Goal: Task Accomplishment & Management: Complete application form

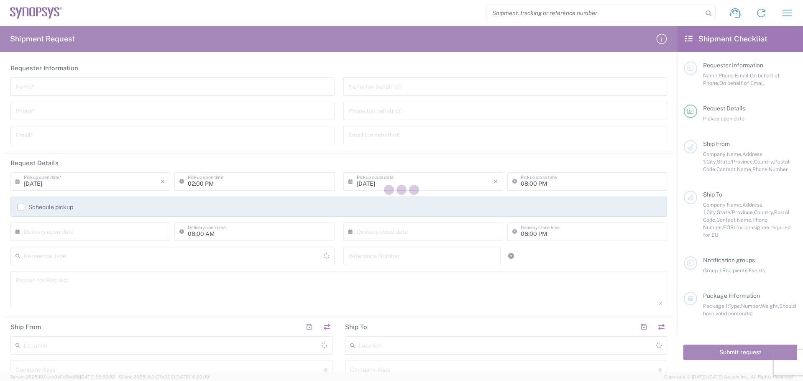
type input "[GEOGRAPHIC_DATA]"
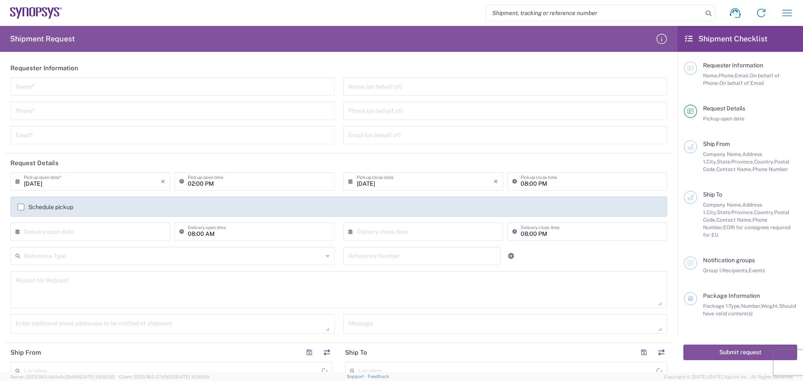
click at [38, 86] on input "text" at bounding box center [172, 86] width 314 height 15
type input "[PERSON_NAME]"
type input "4088061431"
type input "[PERSON_NAME][EMAIL_ADDRESS][PERSON_NAME][DOMAIN_NAME]"
click at [348, 109] on input "tel" at bounding box center [505, 110] width 314 height 15
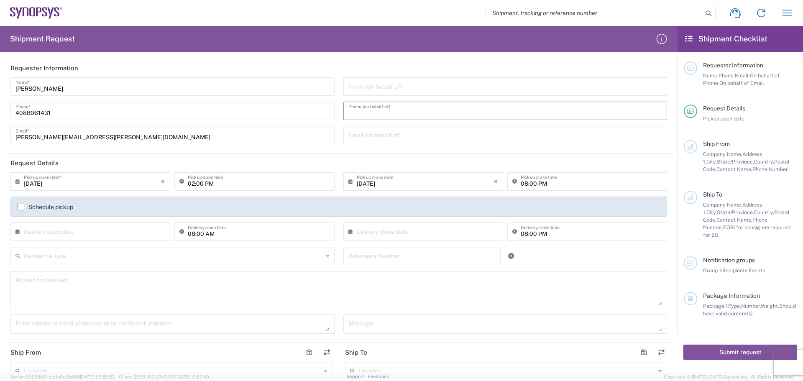
type input "4088061431"
click at [26, 230] on input "text" at bounding box center [92, 231] width 137 height 15
click at [116, 285] on span "12" at bounding box center [117, 284] width 12 height 12
type input "[DATE]"
click at [357, 232] on input "text" at bounding box center [425, 231] width 137 height 15
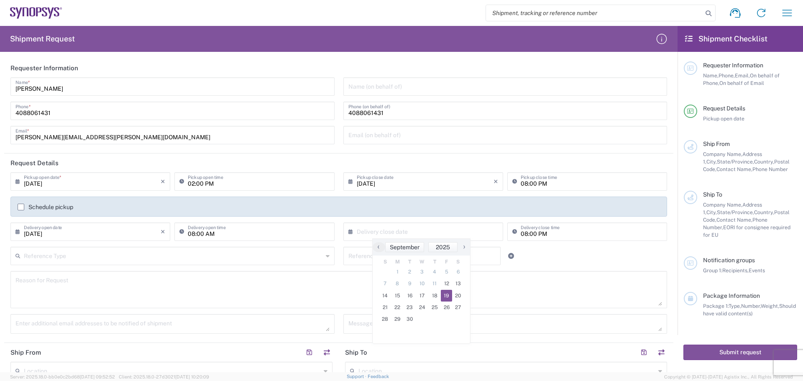
click at [447, 296] on span "19" at bounding box center [447, 296] width 12 height 12
type input "[DATE]"
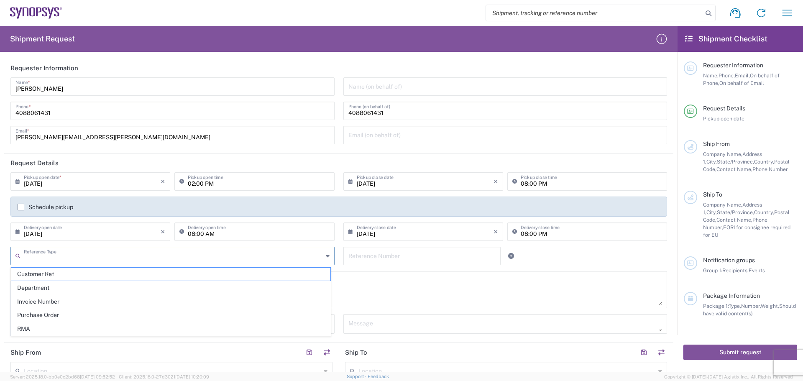
click at [33, 255] on input "text" at bounding box center [173, 255] width 299 height 15
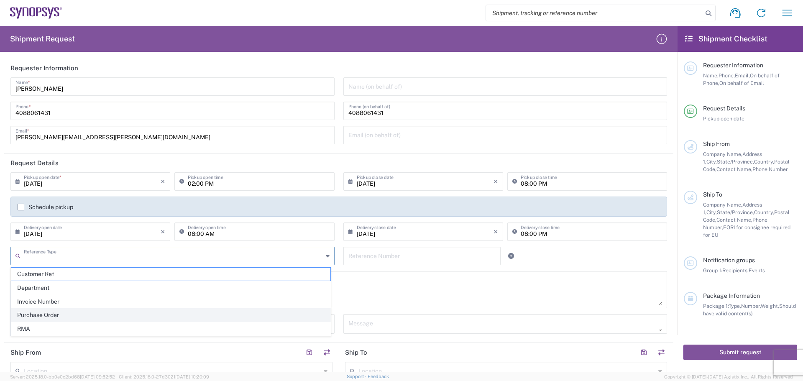
click at [80, 313] on span "Purchase Order" at bounding box center [170, 315] width 319 height 13
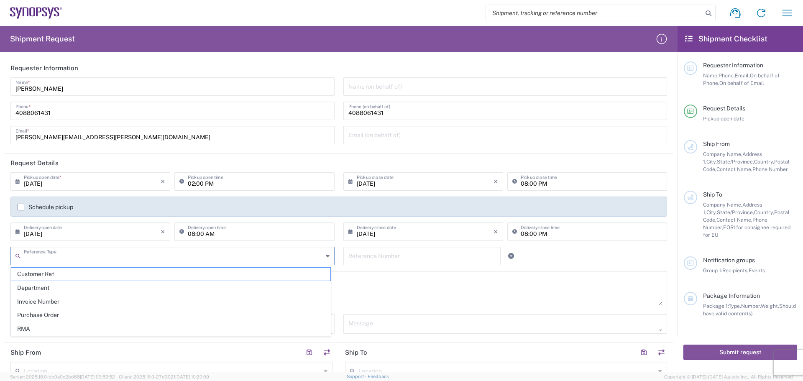
type input "Purchase Order"
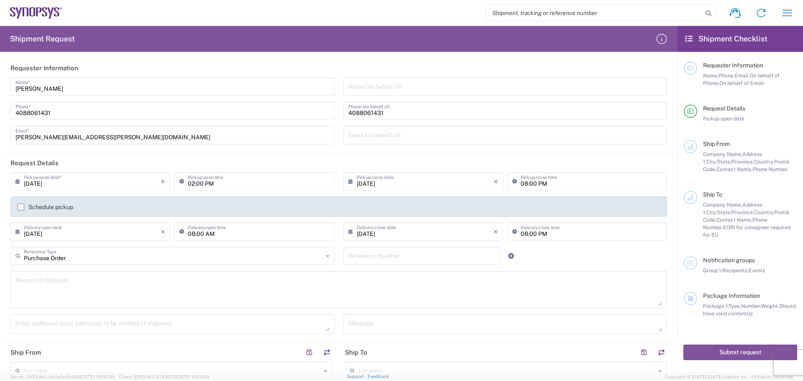
click at [358, 256] on input "text" at bounding box center [422, 255] width 148 height 15
type input "4800017136"
click at [26, 279] on textarea at bounding box center [338, 289] width 646 height 32
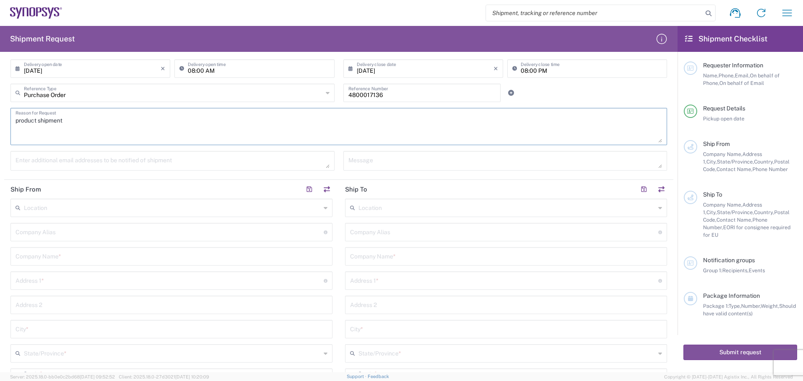
scroll to position [167, 0]
type textarea "product shipment"
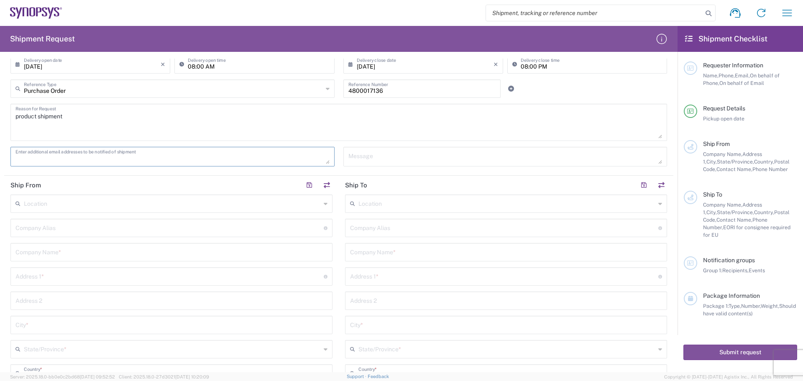
click at [19, 156] on textarea at bounding box center [172, 156] width 314 height 15
type textarea "[PERSON_NAME][EMAIL_ADDRESS][PERSON_NAME][DOMAIN_NAME]"
click at [23, 227] on input "text" at bounding box center [169, 227] width 308 height 15
type input "Betatron Inc."
type input "[PERSON_NAME][EMAIL_ADDRESS][PERSON_NAME][DOMAIN_NAME]"
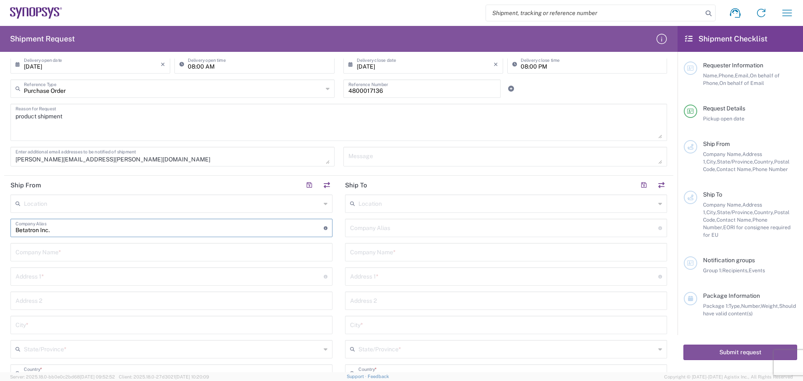
type input "Betatron Inc."
type input "[STREET_ADDRESS]"
type input "[GEOGRAPHIC_DATA][PERSON_NAME]"
type input "[US_STATE]"
type input "[GEOGRAPHIC_DATA]"
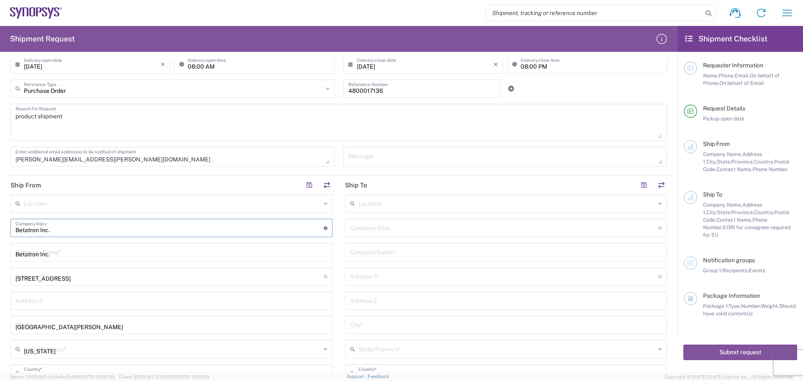
type input "95131"
type input "4088061431"
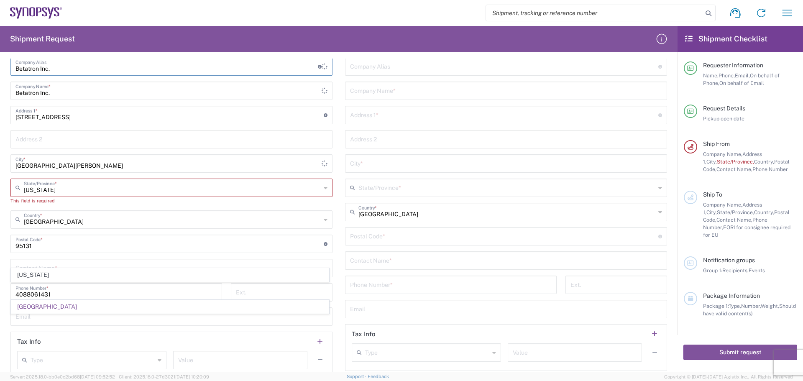
scroll to position [335, 0]
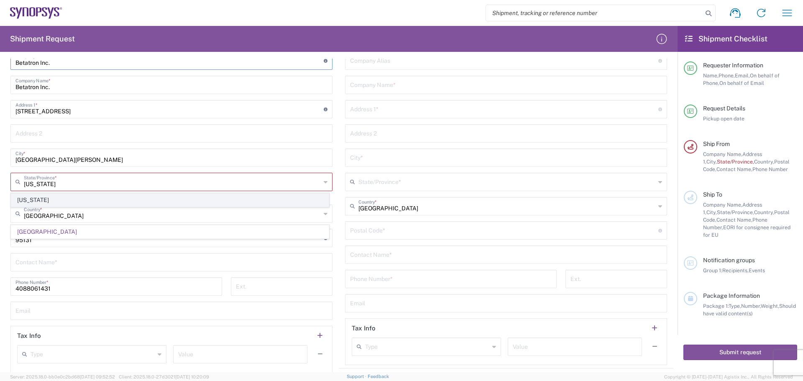
click at [97, 201] on span "[US_STATE]" at bounding box center [169, 200] width 317 height 13
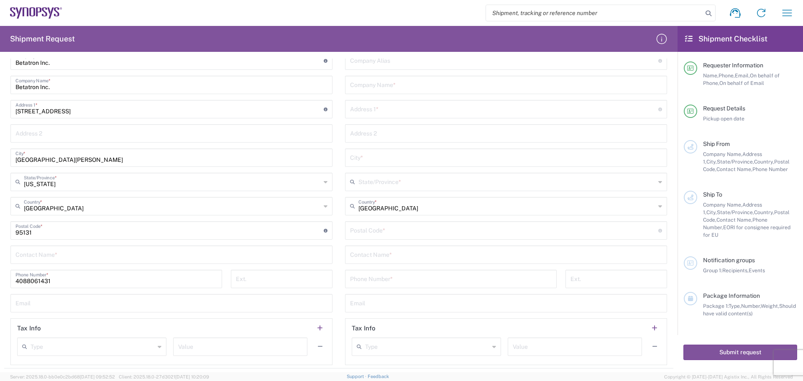
scroll to position [376, 0]
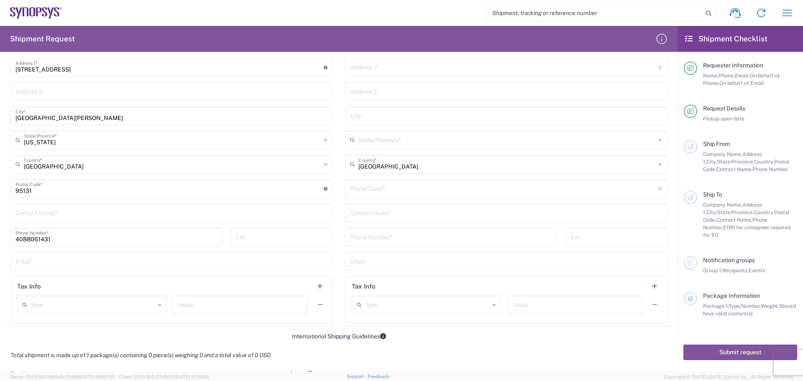
click at [25, 214] on input "text" at bounding box center [171, 212] width 312 height 15
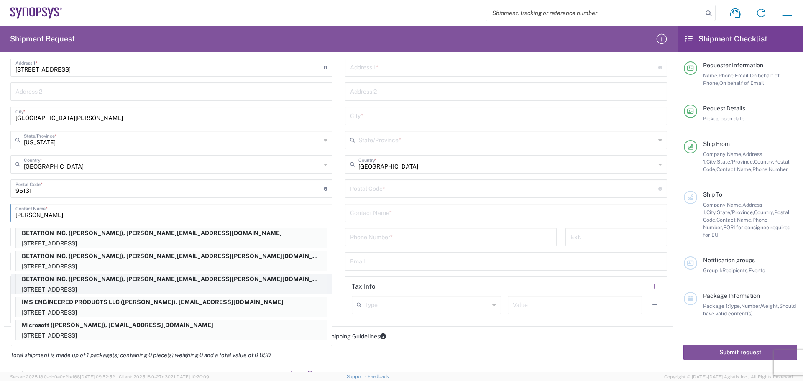
type input "[PERSON_NAME]"
click at [100, 281] on p "BETATRON INC. ([PERSON_NAME]), [PERSON_NAME][EMAIL_ADDRESS][PERSON_NAME][DOMAIN…" at bounding box center [171, 279] width 311 height 10
type input "BETATRON INC."
type input "[GEOGRAPHIC_DATA]"
type input "[US_STATE]"
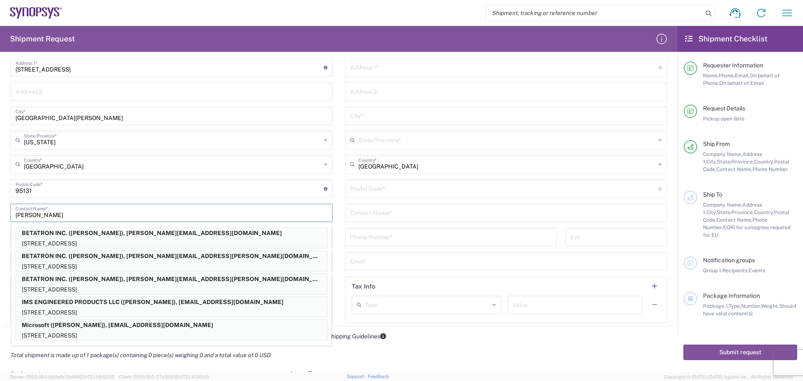
type input "[PERSON_NAME]"
type input "[PERSON_NAME][EMAIL_ADDRESS][PERSON_NAME][DOMAIN_NAME]"
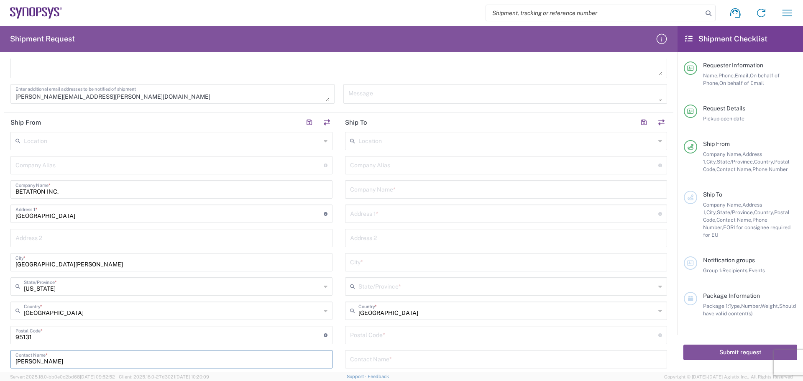
scroll to position [209, 0]
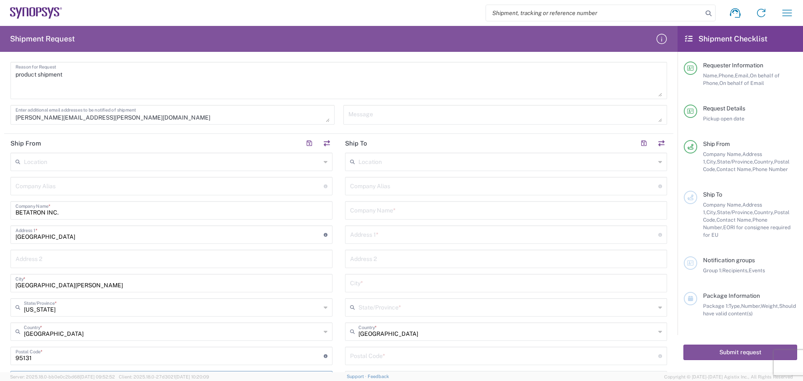
click at [363, 162] on input "text" at bounding box center [506, 161] width 297 height 15
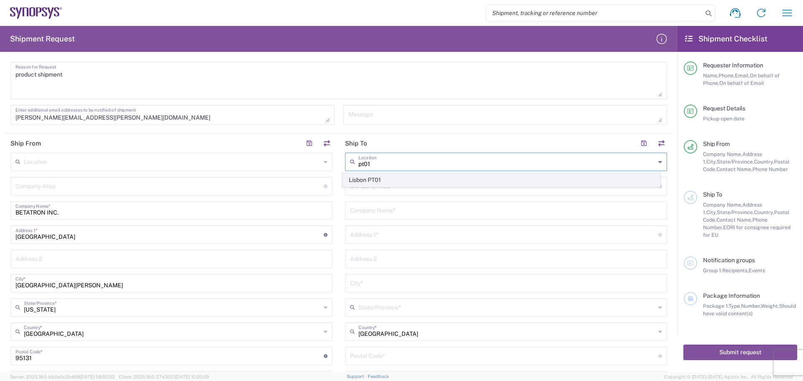
click at [404, 180] on span "Lisbon PT01" at bounding box center [501, 180] width 317 height 13
type input "Lisbon PT01"
type input "SNPS, [GEOGRAPHIC_DATA] Unipessoal, Lda."
type input "[GEOGRAPHIC_DATA]"
type input "Piso 2"
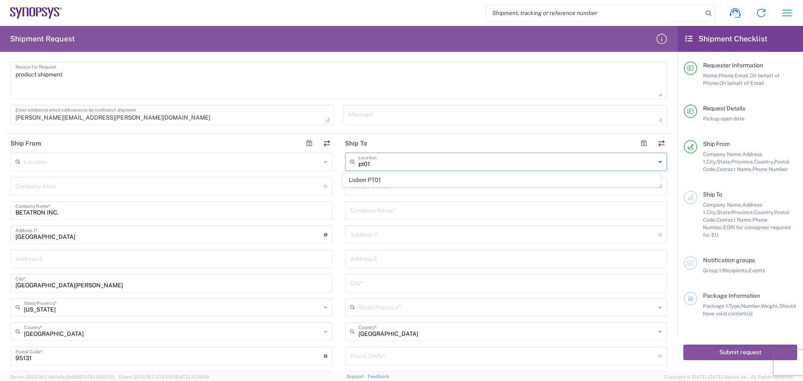
type input "Porto Salvo"
type input "[GEOGRAPHIC_DATA]"
type input "2740-267"
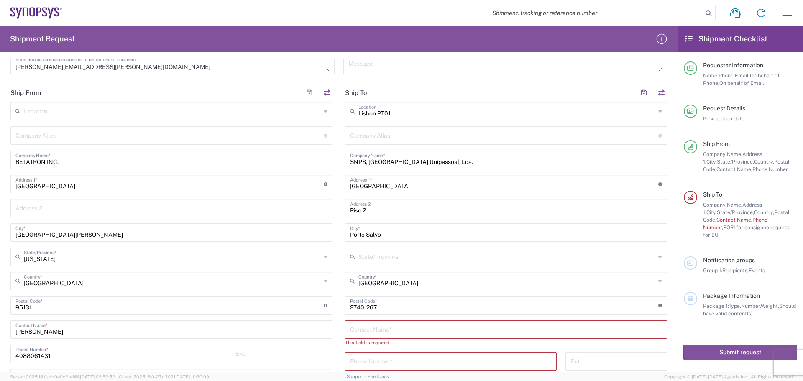
scroll to position [335, 0]
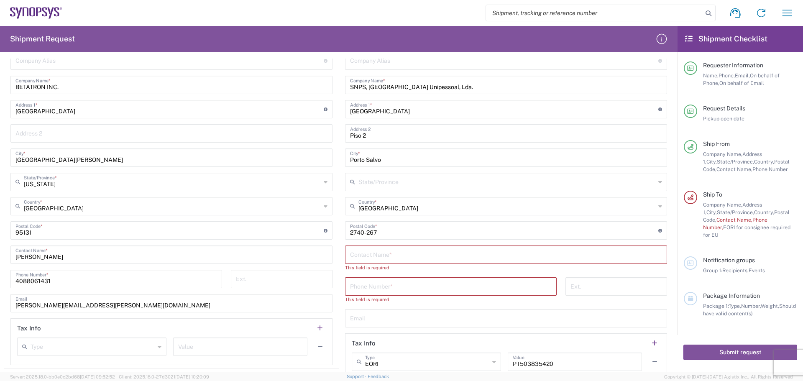
click at [359, 258] on input "text" at bounding box center [506, 254] width 312 height 15
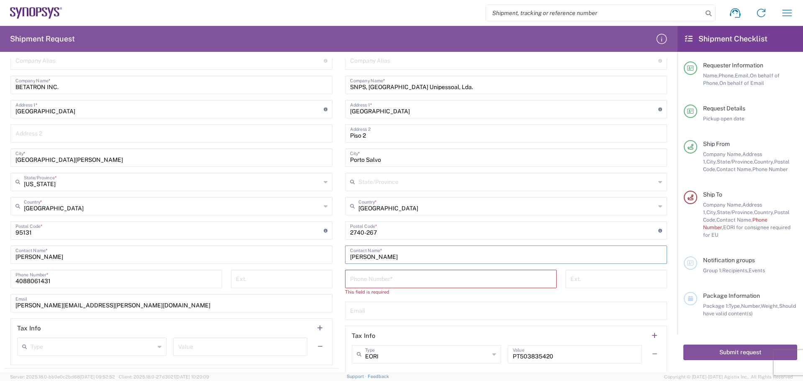
type input "[PERSON_NAME]"
click at [350, 277] on input "tel" at bounding box center [451, 278] width 202 height 15
type input "351-210-440-181"
click at [351, 304] on input "text" at bounding box center [506, 302] width 312 height 15
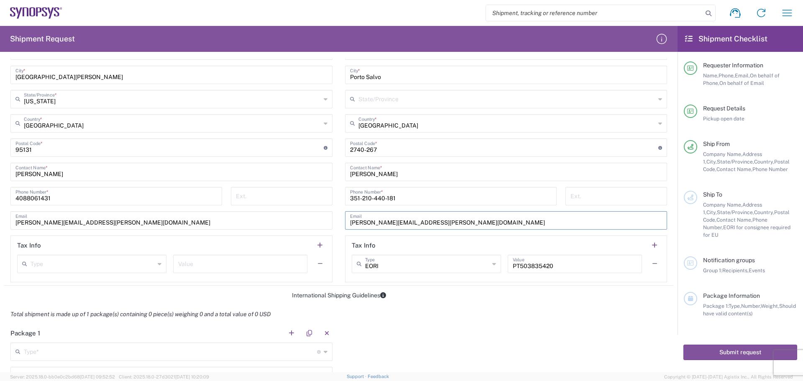
scroll to position [418, 0]
type input "[PERSON_NAME][EMAIL_ADDRESS][PERSON_NAME][DOMAIN_NAME]"
click at [158, 263] on icon at bounding box center [160, 262] width 4 height 13
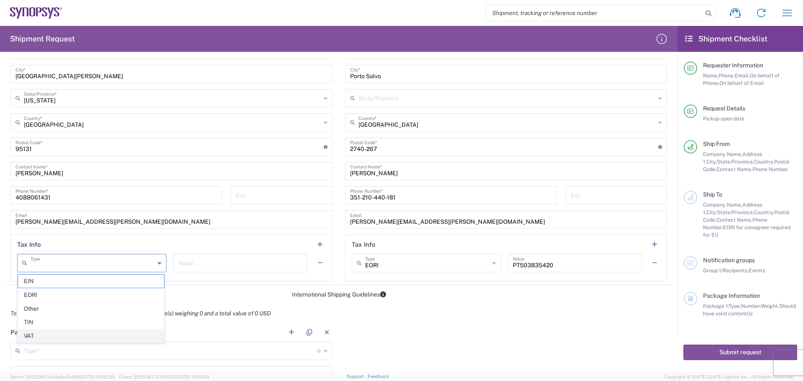
click at [146, 330] on span "VAT" at bounding box center [91, 336] width 146 height 13
type input "VAT"
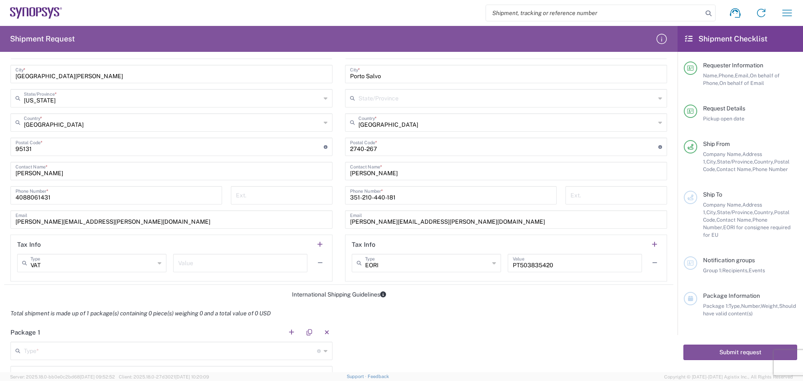
click at [196, 267] on input "text" at bounding box center [240, 262] width 124 height 15
click at [185, 265] on input "98005899" at bounding box center [240, 262] width 124 height 15
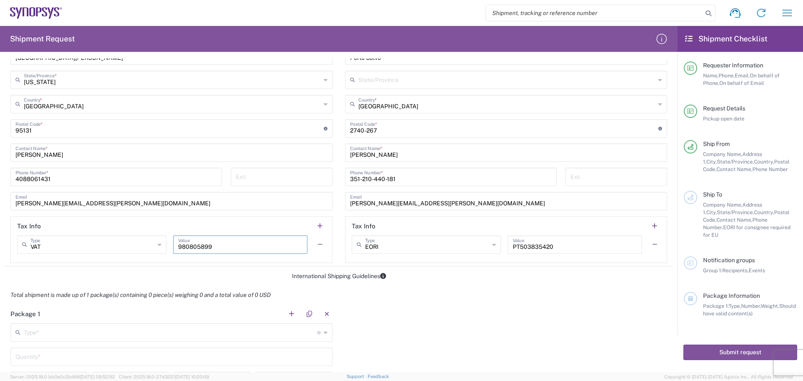
scroll to position [502, 0]
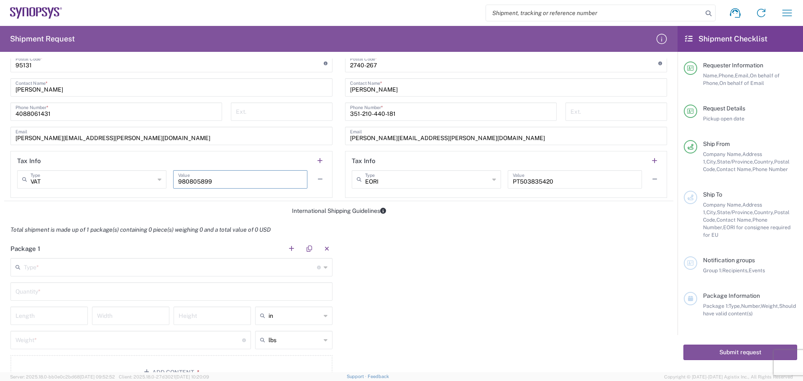
type input "980805899"
click at [77, 268] on input "text" at bounding box center [170, 266] width 293 height 15
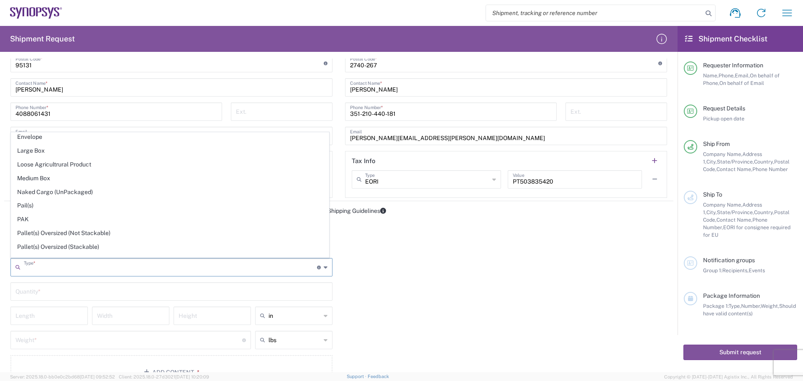
scroll to position [251, 0]
click at [118, 180] on span "Medium Box" at bounding box center [169, 176] width 317 height 13
type input "Medium Box"
type input "13"
type input "11.5"
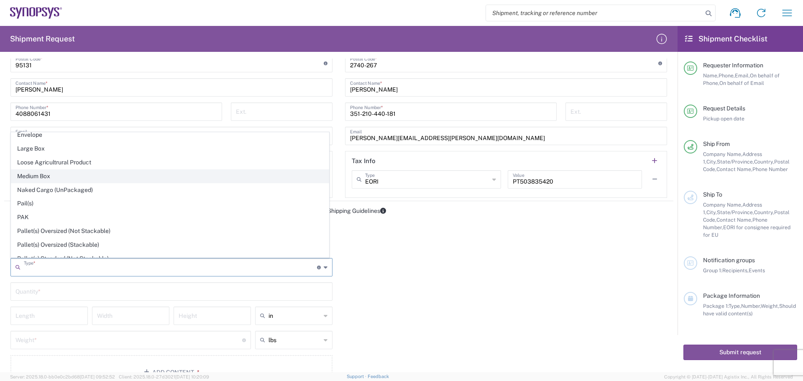
type input "2.5"
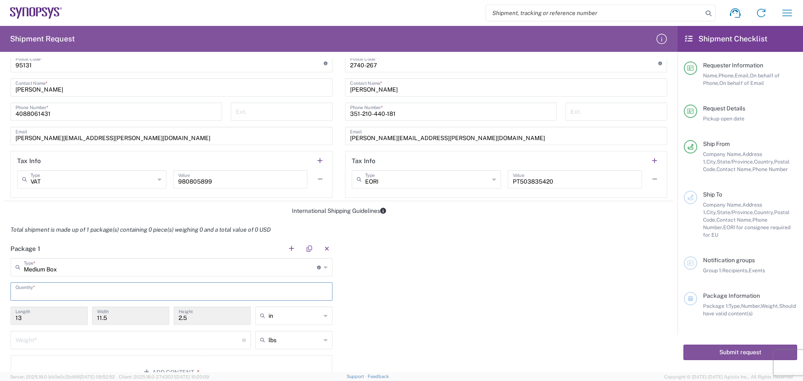
click at [74, 298] on input "text" at bounding box center [171, 291] width 312 height 15
type input "1"
click at [128, 339] on input "number" at bounding box center [128, 339] width 227 height 15
click at [324, 340] on icon at bounding box center [326, 339] width 4 height 13
drag, startPoint x: 300, startPoint y: 371, endPoint x: 302, endPoint y: 366, distance: 5.1
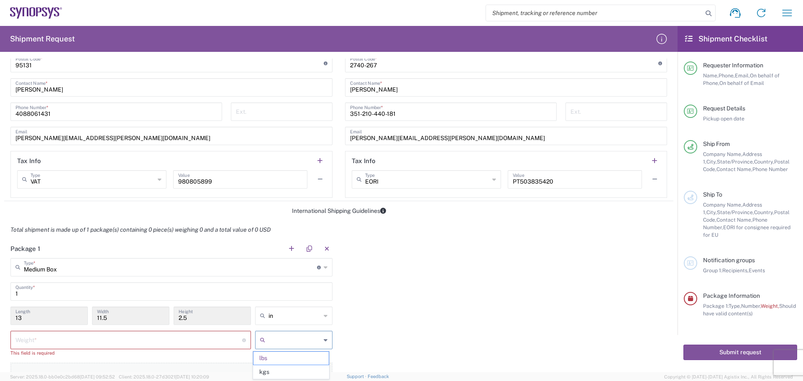
click at [301, 370] on span "kgs" at bounding box center [290, 371] width 75 height 13
type input "kgs"
click at [64, 340] on input "number" at bounding box center [128, 339] width 227 height 15
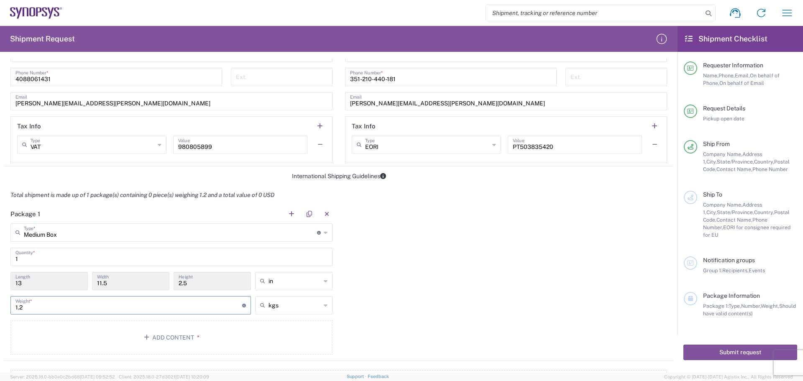
scroll to position [627, 0]
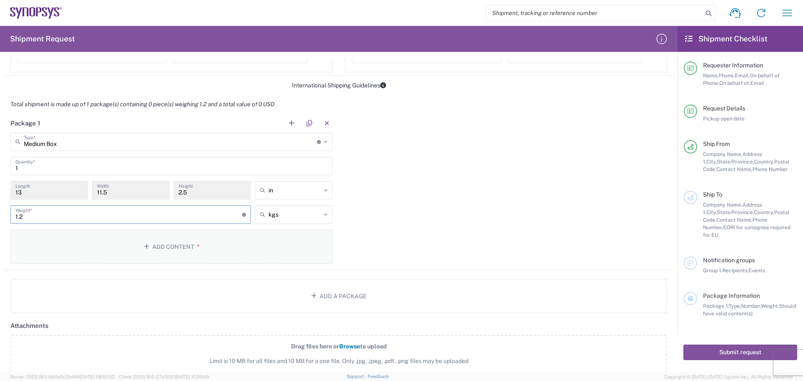
type input "1.2"
click at [181, 247] on button "Add Content *" at bounding box center [171, 247] width 322 height 34
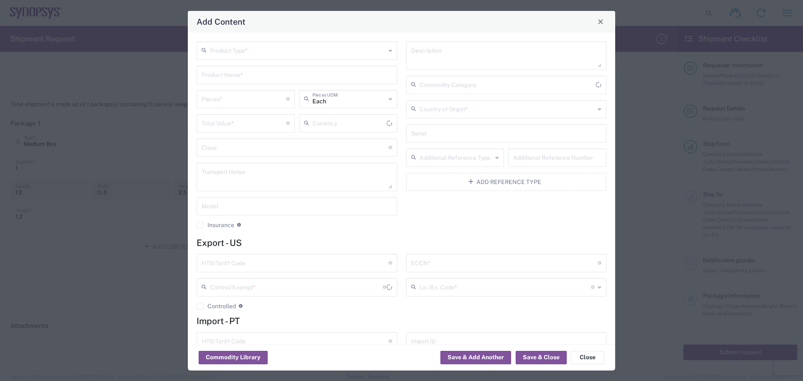
type input "US Dollar"
click at [388, 51] on icon at bounding box center [390, 50] width 4 height 13
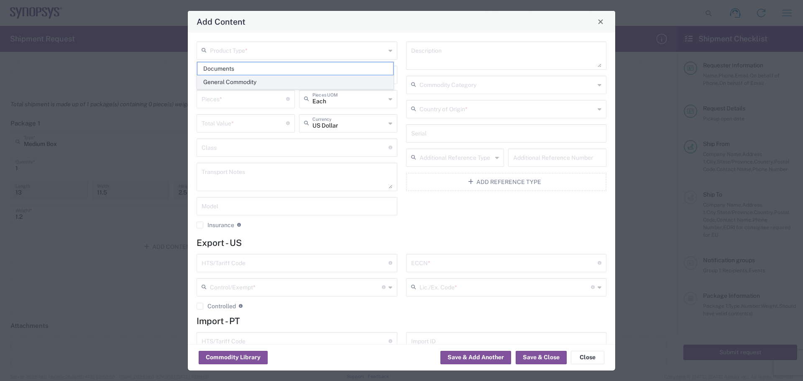
click at [324, 84] on span "General Commodity" at bounding box center [295, 82] width 196 height 13
type input "General Commodity"
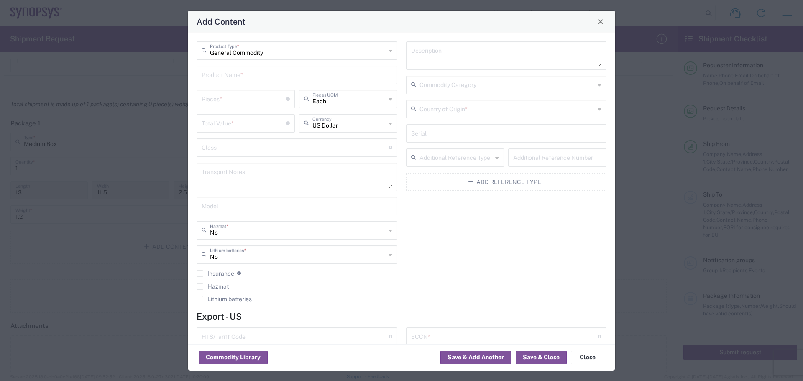
click at [222, 75] on input "text" at bounding box center [297, 74] width 191 height 15
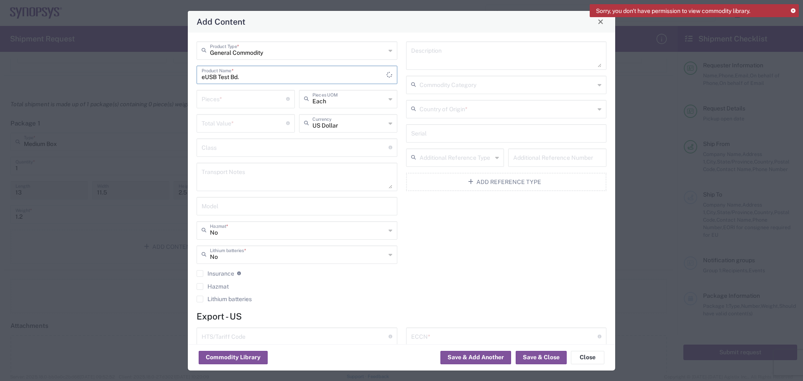
type input "eUSB Test Bd."
click at [227, 100] on input "number" at bounding box center [244, 98] width 84 height 15
type input "15"
click at [206, 124] on input "number" at bounding box center [244, 122] width 84 height 15
type input "13125.00"
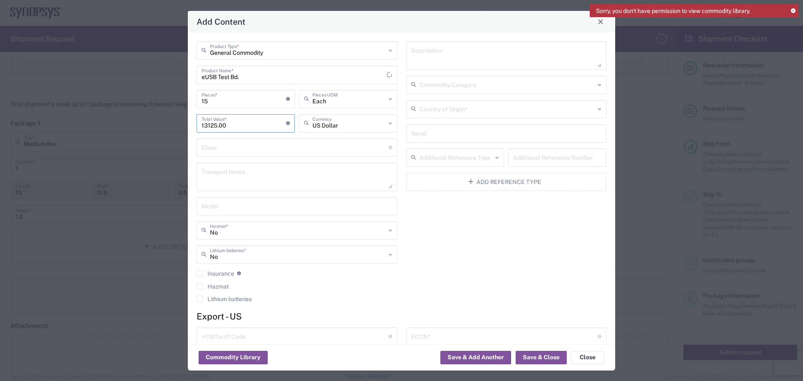
click at [598, 111] on icon at bounding box center [600, 108] width 4 height 13
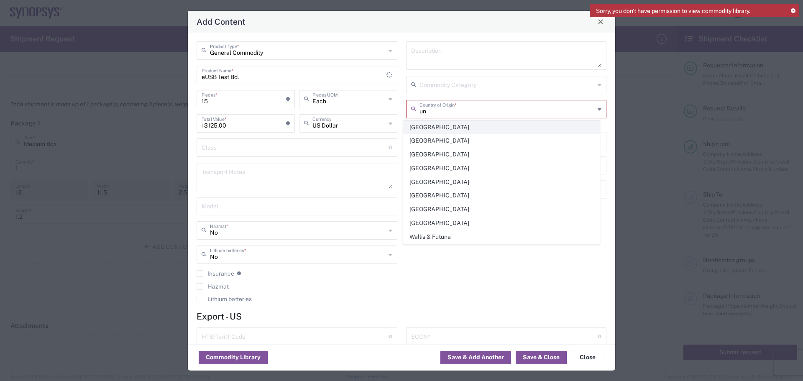
type input "[GEOGRAPHIC_DATA]"
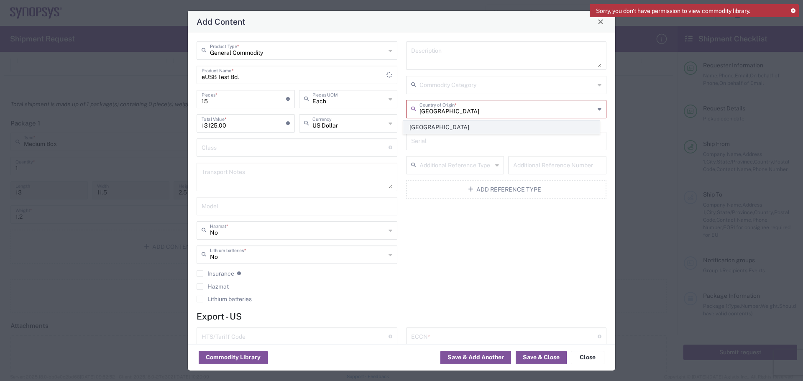
click at [441, 129] on span "[GEOGRAPHIC_DATA]" at bounding box center [502, 127] width 196 height 13
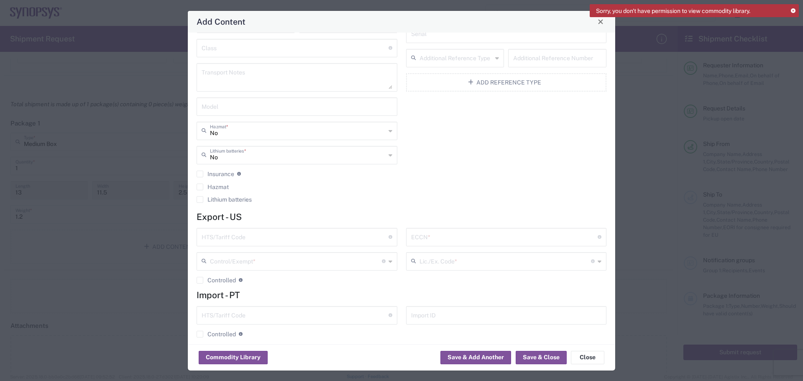
scroll to position [108, 0]
click at [211, 231] on input "text" at bounding box center [295, 228] width 187 height 15
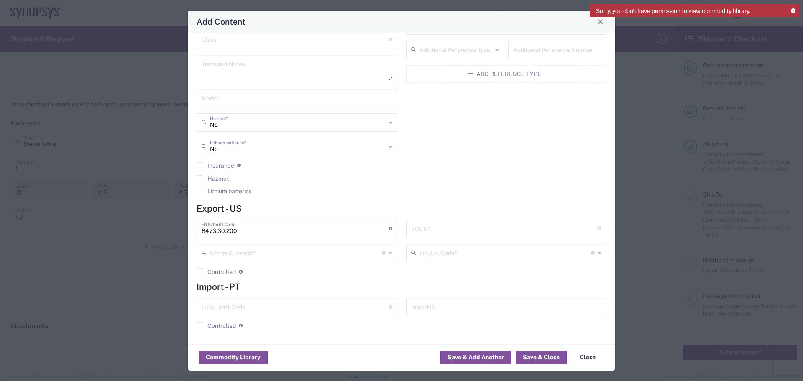
type input "8473.30.200"
click at [418, 233] on input "text" at bounding box center [504, 228] width 187 height 15
type input "3A991/NLR"
click at [388, 254] on icon at bounding box center [390, 252] width 4 height 13
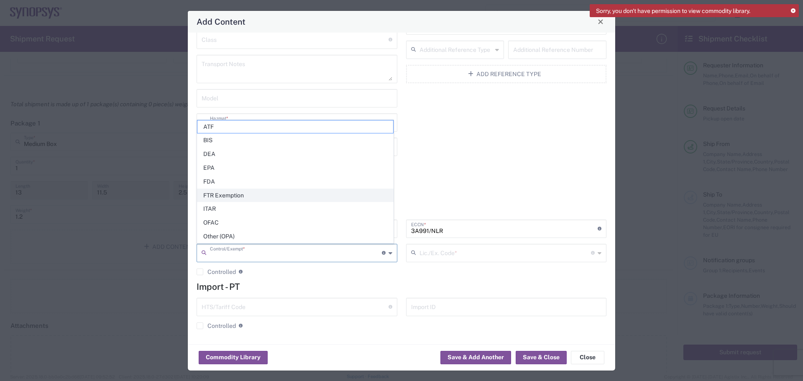
click at [269, 197] on span "FTR Exemption" at bounding box center [295, 195] width 196 height 13
type input "FTR Exemption"
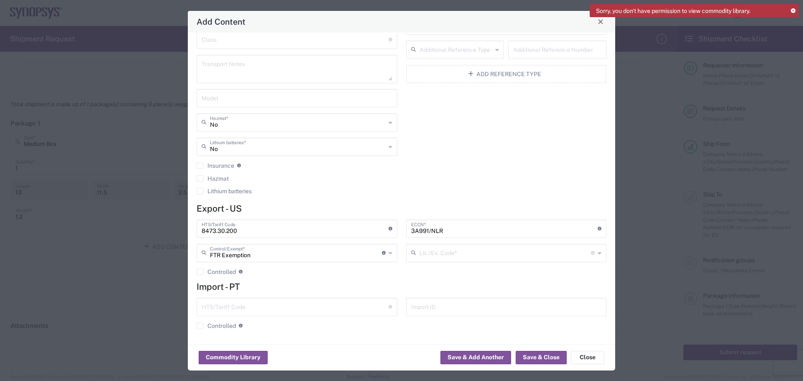
click at [598, 254] on icon at bounding box center [600, 252] width 4 height 13
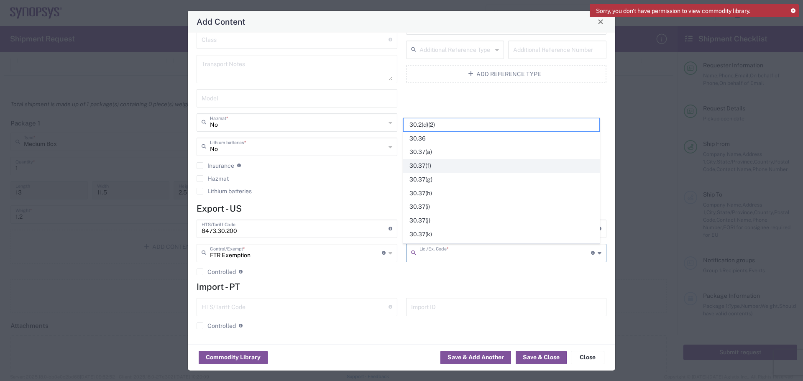
click at [436, 164] on span "30.37(f)" at bounding box center [502, 165] width 196 height 13
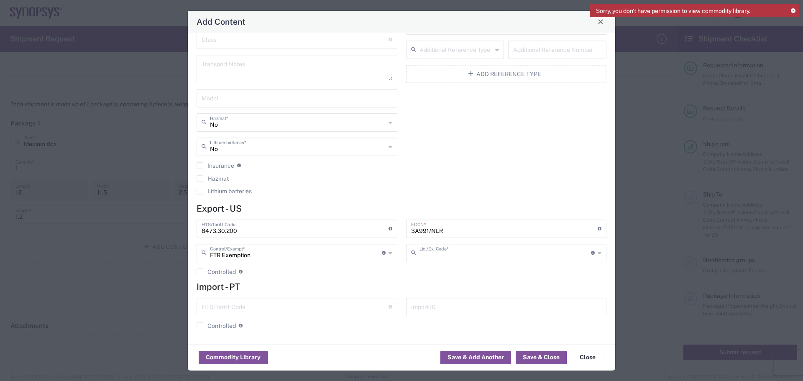
type input "30.37(f)"
click at [541, 355] on button "Save & Close" at bounding box center [541, 357] width 51 height 13
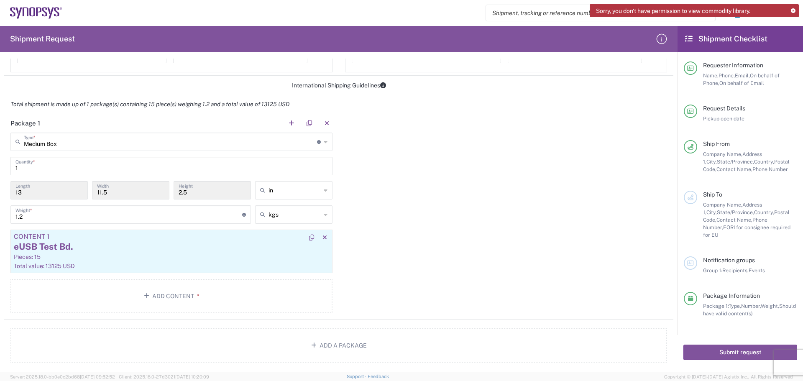
click at [207, 261] on article "Content 1 eUSB Test Bd. Pieces: 15 Total value: 13125 USD" at bounding box center [171, 251] width 322 height 43
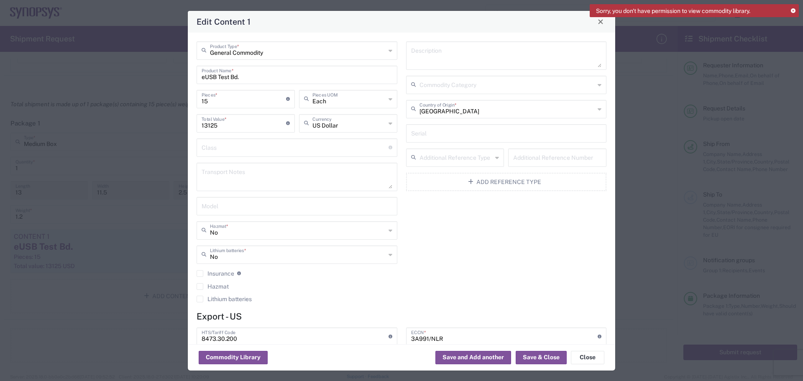
type input "30.37(f)"
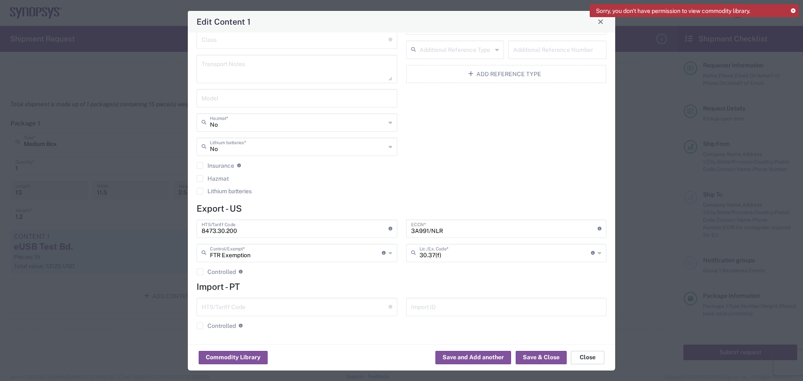
click at [586, 357] on button "Close" at bounding box center [587, 357] width 33 height 13
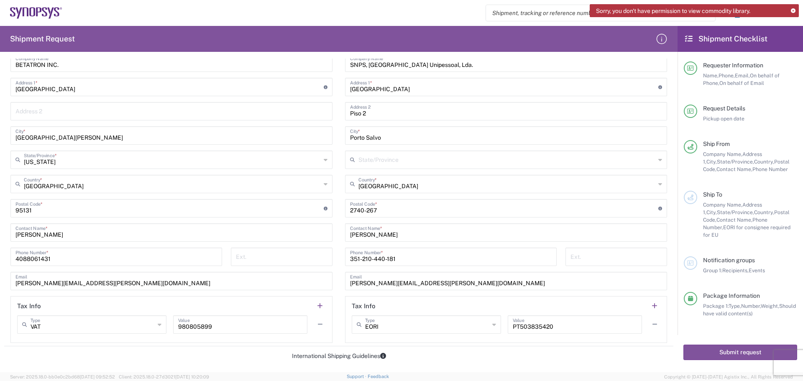
scroll to position [376, 0]
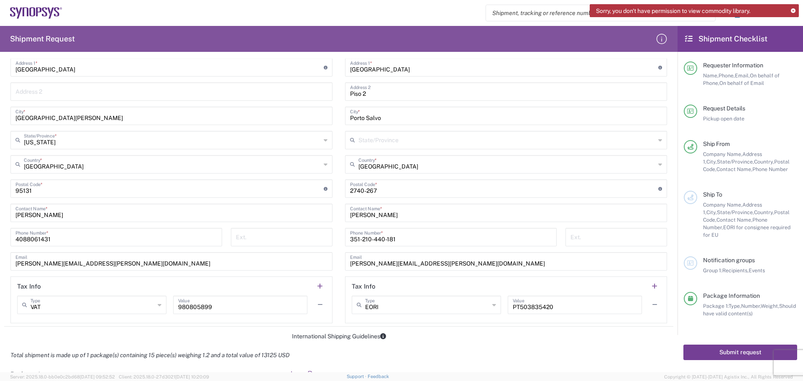
click at [749, 349] on button "Submit request" at bounding box center [740, 352] width 114 height 15
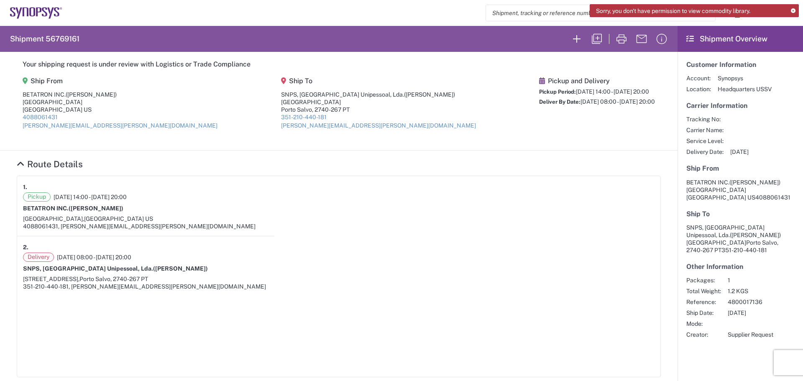
click at [794, 10] on icon at bounding box center [793, 11] width 5 height 5
